Goal: Information Seeking & Learning: Learn about a topic

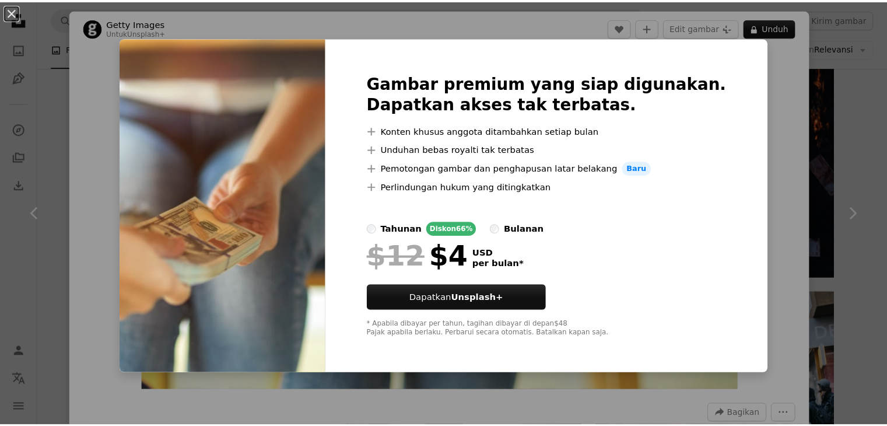
scroll to position [641, 0]
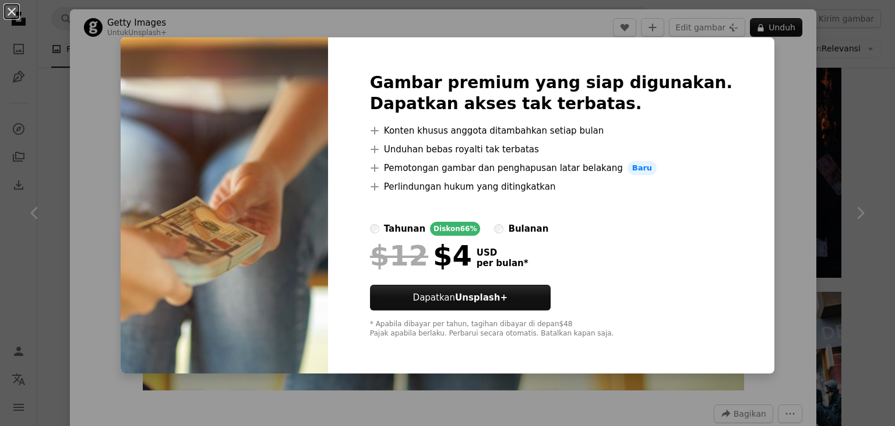
click at [757, 71] on div "An X shape Gambar premium yang siap digunakan. Dapatkan akses tak terbatas. A p…" at bounding box center [447, 213] width 895 height 426
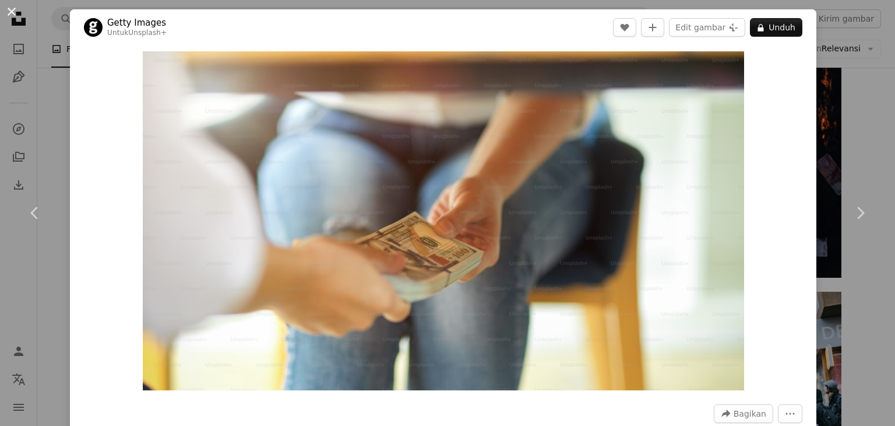
click at [6, 8] on button "An X shape" at bounding box center [12, 12] width 14 height 14
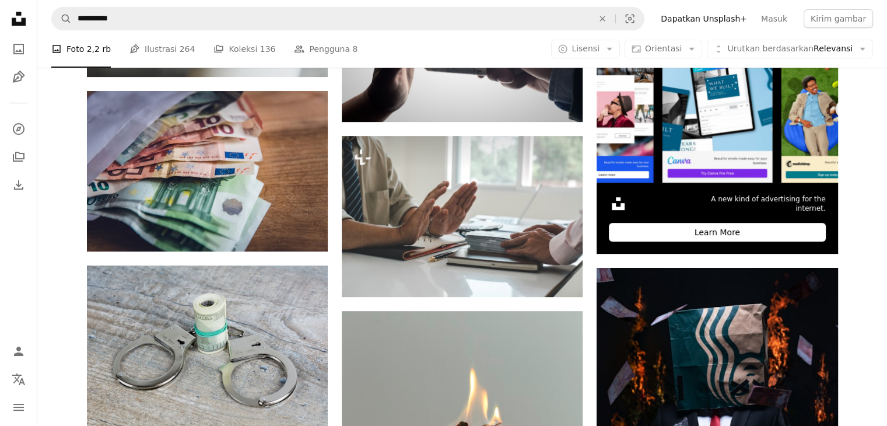
scroll to position [117, 0]
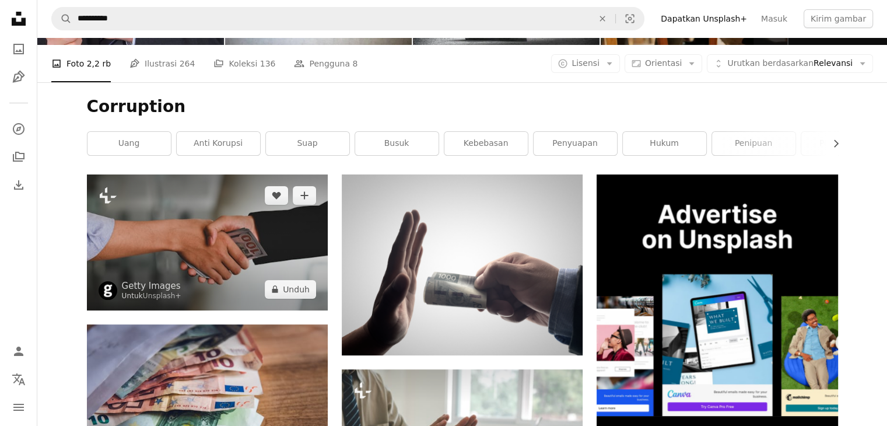
click at [235, 225] on img at bounding box center [207, 241] width 241 height 135
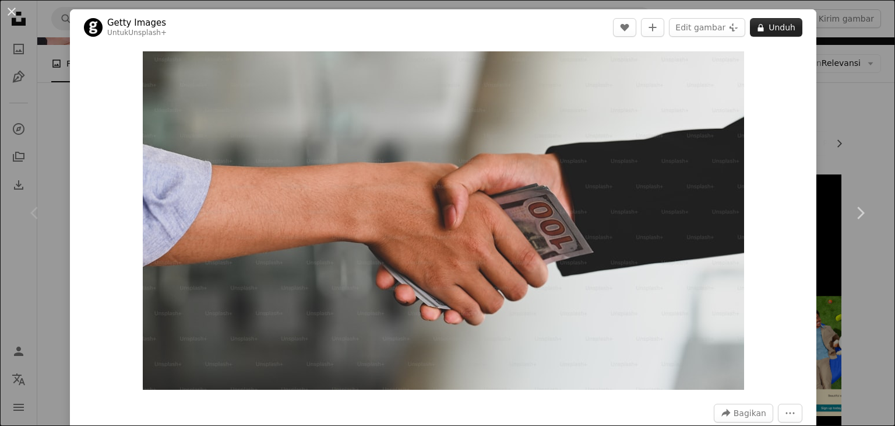
click at [774, 26] on button "A lock Unduh" at bounding box center [776, 27] width 52 height 19
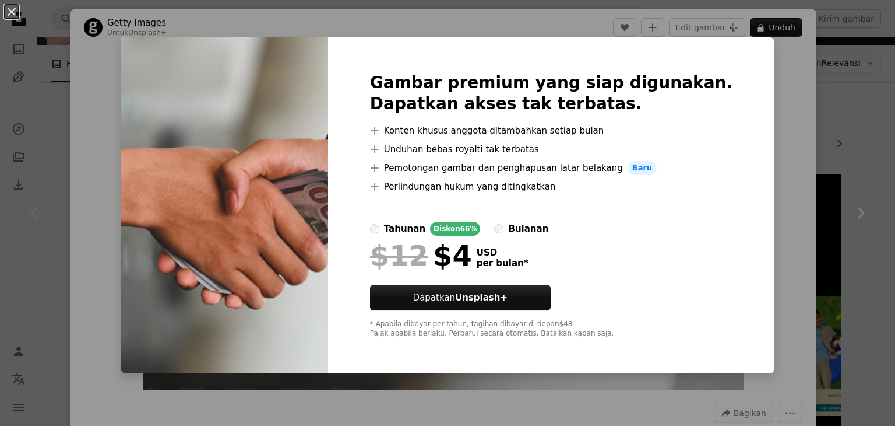
click at [760, 76] on div "An X shape Gambar premium yang siap digunakan. Dapatkan akses tak terbatas. A p…" at bounding box center [447, 213] width 895 height 426
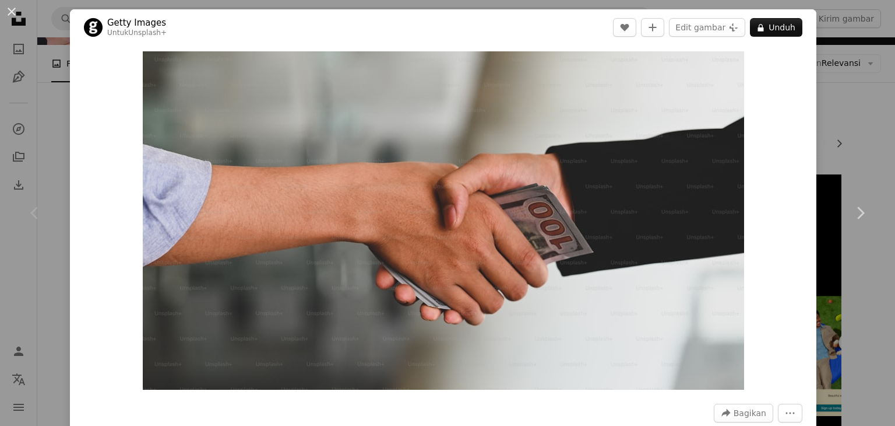
click at [9, 8] on button "An X shape" at bounding box center [12, 12] width 14 height 14
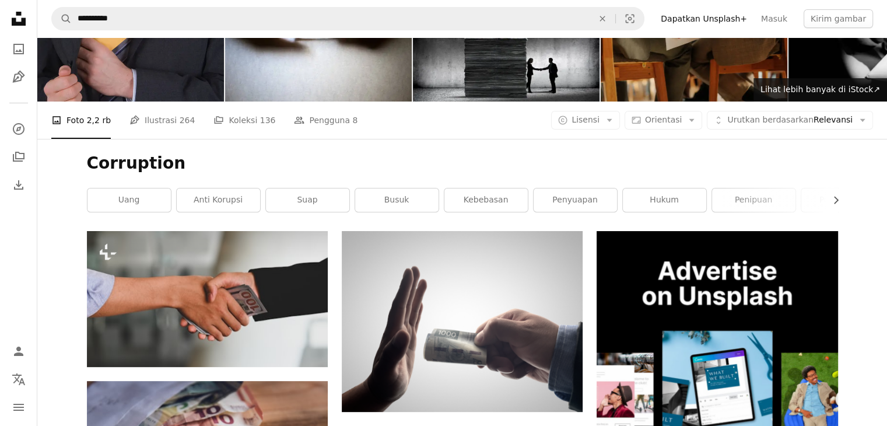
scroll to position [58, 0]
